Goal: Ask a question

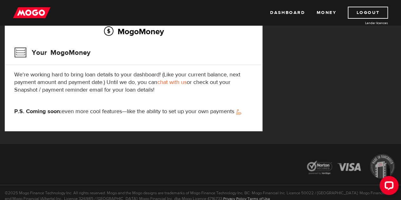
scroll to position [101, 0]
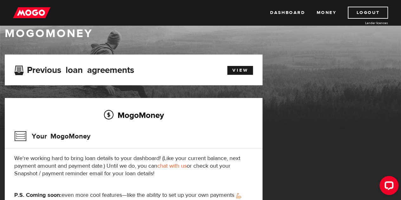
scroll to position [6, 0]
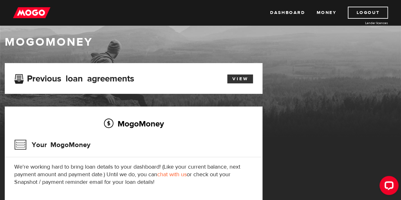
click at [238, 75] on link "View" at bounding box center [240, 79] width 26 height 9
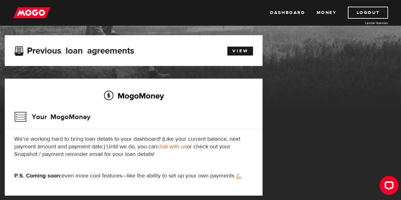
scroll to position [34, 0]
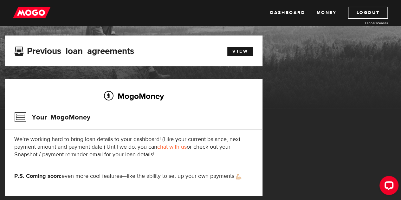
click at [181, 146] on link "chat with us" at bounding box center [172, 146] width 30 height 7
